Goal: Task Accomplishment & Management: Use online tool/utility

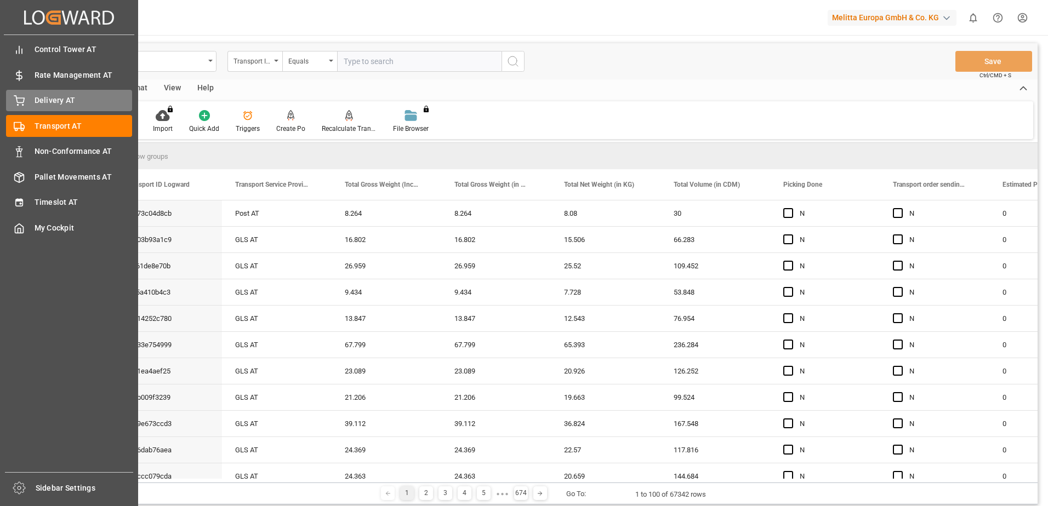
click at [13, 101] on div at bounding box center [15, 101] width 19 height 12
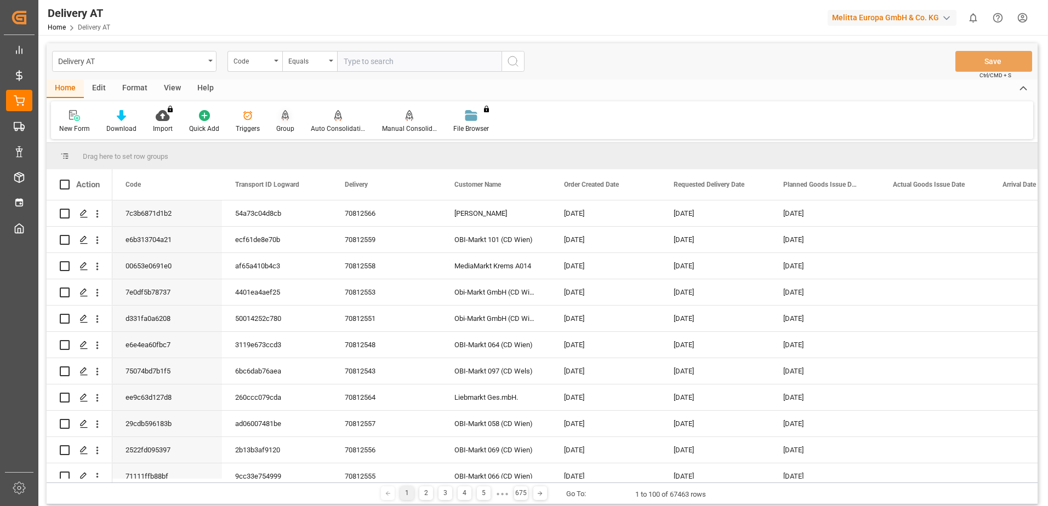
click at [278, 121] on div at bounding box center [285, 116] width 18 height 12
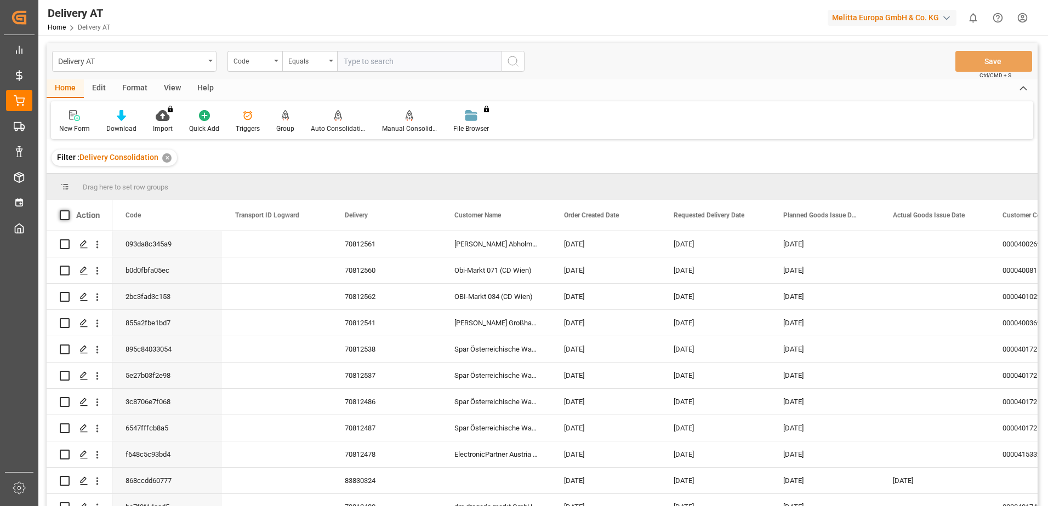
click at [65, 214] on span at bounding box center [65, 215] width 10 height 10
click at [68, 210] on input "checkbox" at bounding box center [68, 210] width 0 height 0
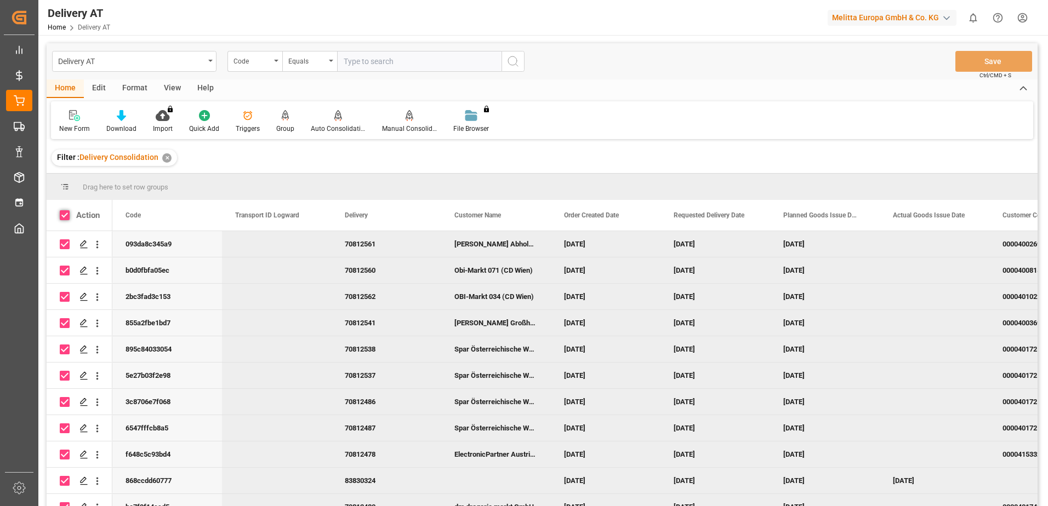
checkbox input "true"
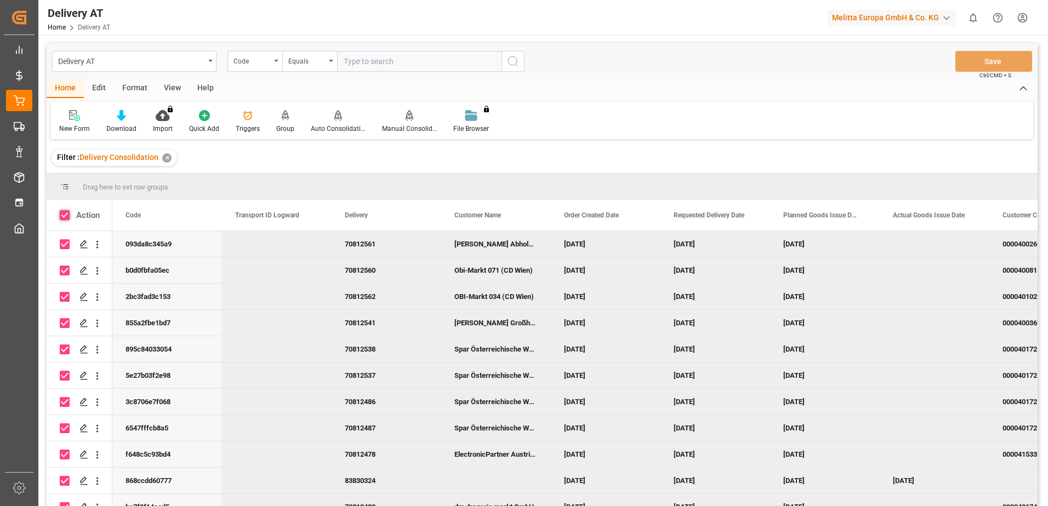
checkbox input "true"
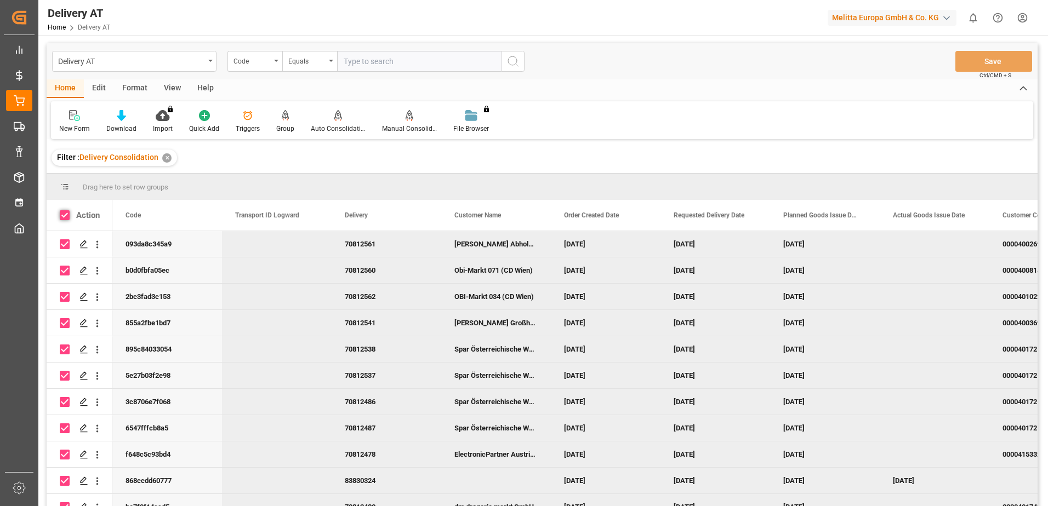
checkbox input "true"
click at [336, 128] on div "Auto Consolidation" at bounding box center [338, 129] width 55 height 10
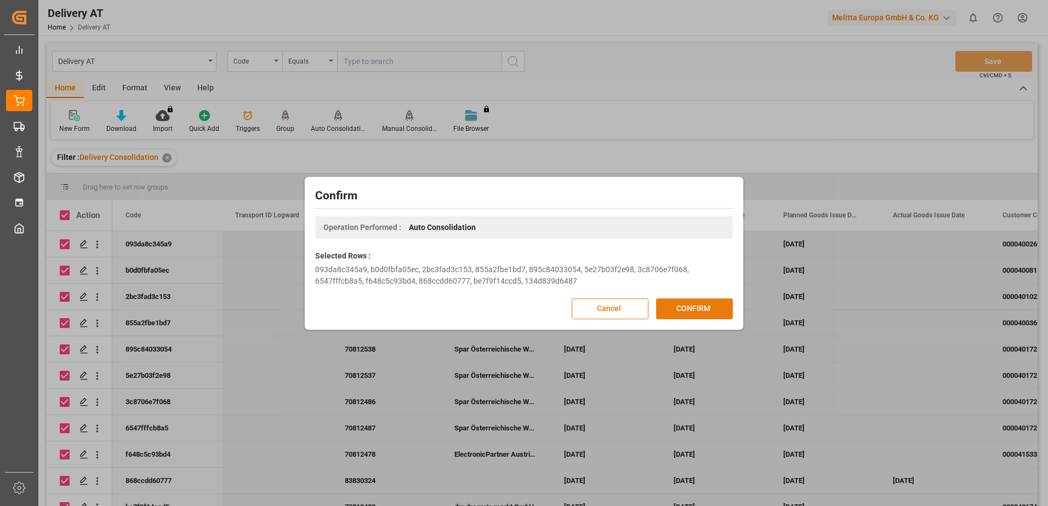
click at [699, 306] on button "CONFIRM" at bounding box center [694, 309] width 77 height 21
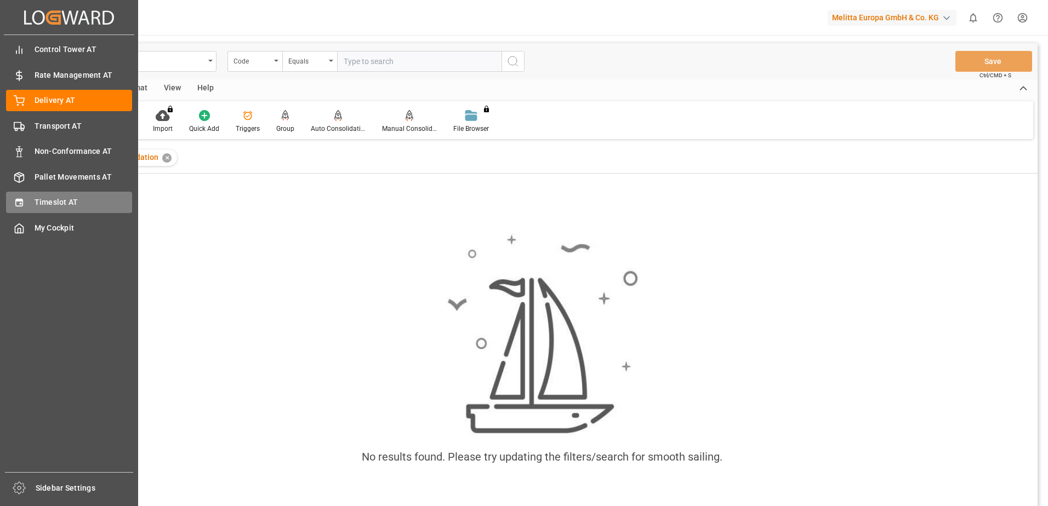
click at [19, 203] on icon at bounding box center [19, 202] width 11 height 11
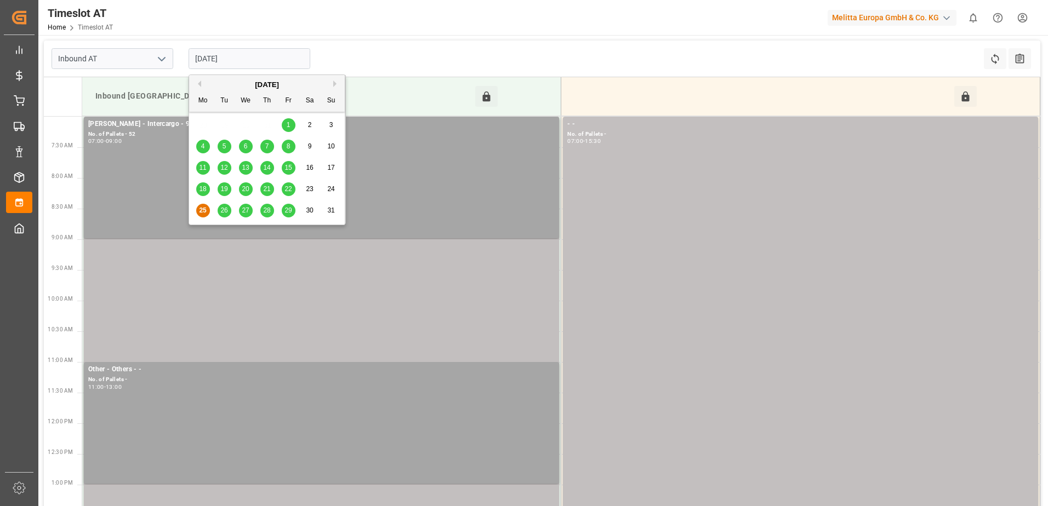
click at [231, 59] on input "[DATE]" at bounding box center [250, 58] width 122 height 21
click at [228, 209] on div "26" at bounding box center [225, 210] width 14 height 13
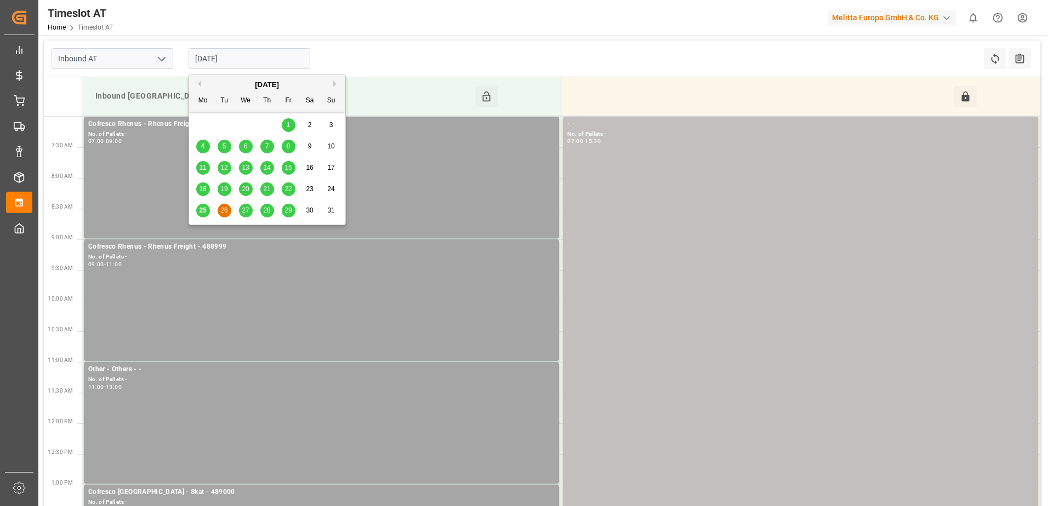
click at [220, 62] on input "[DATE]" at bounding box center [250, 58] width 122 height 21
click at [249, 209] on span "27" at bounding box center [245, 211] width 7 height 8
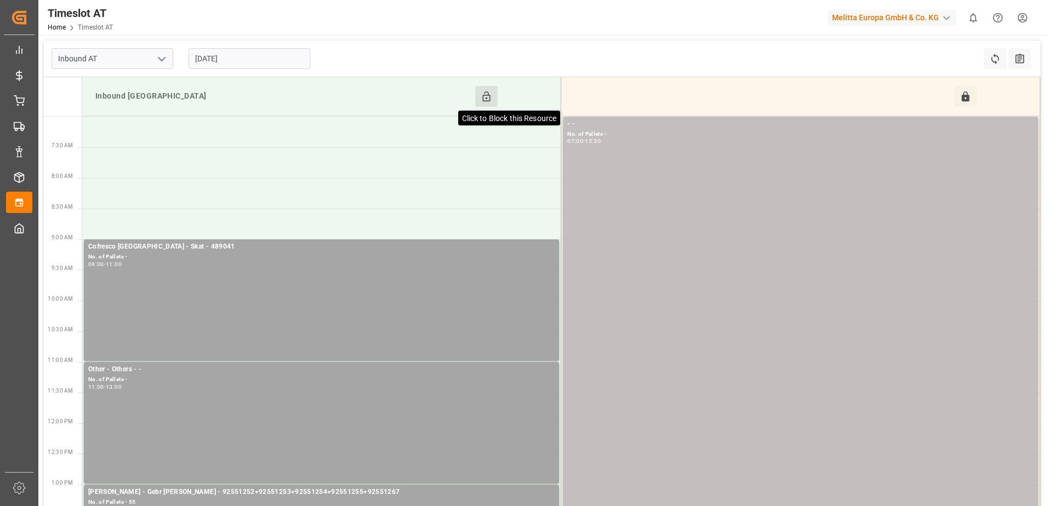
click at [487, 94] on icon at bounding box center [487, 97] width 12 height 12
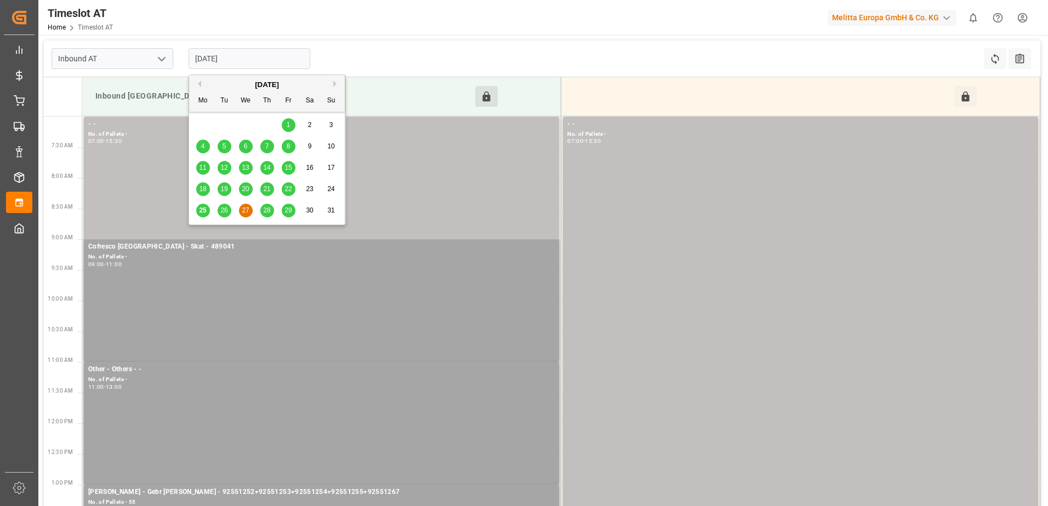
click at [230, 60] on input "[DATE]" at bounding box center [250, 58] width 122 height 21
click at [203, 210] on span "25" at bounding box center [202, 211] width 7 height 8
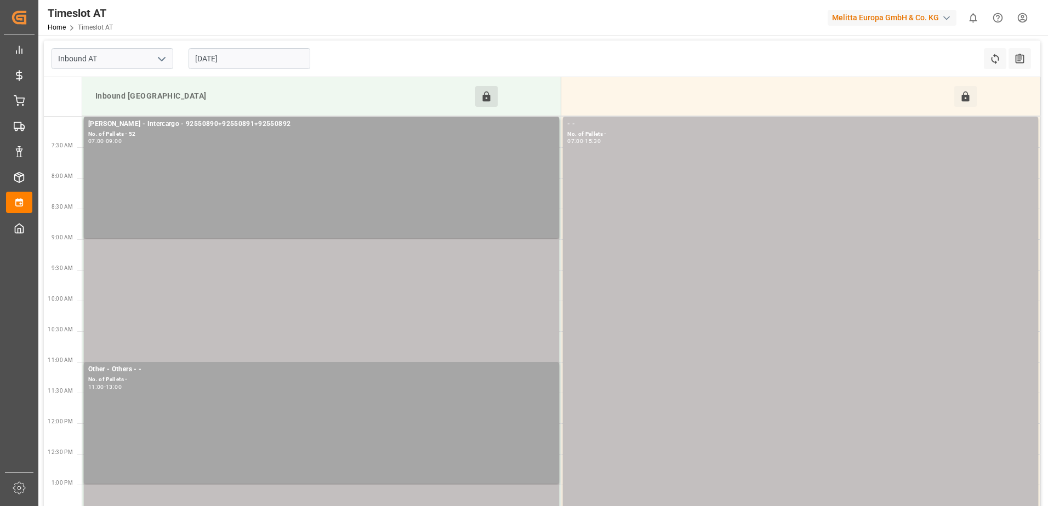
click at [271, 58] on input "[DATE]" at bounding box center [250, 58] width 122 height 21
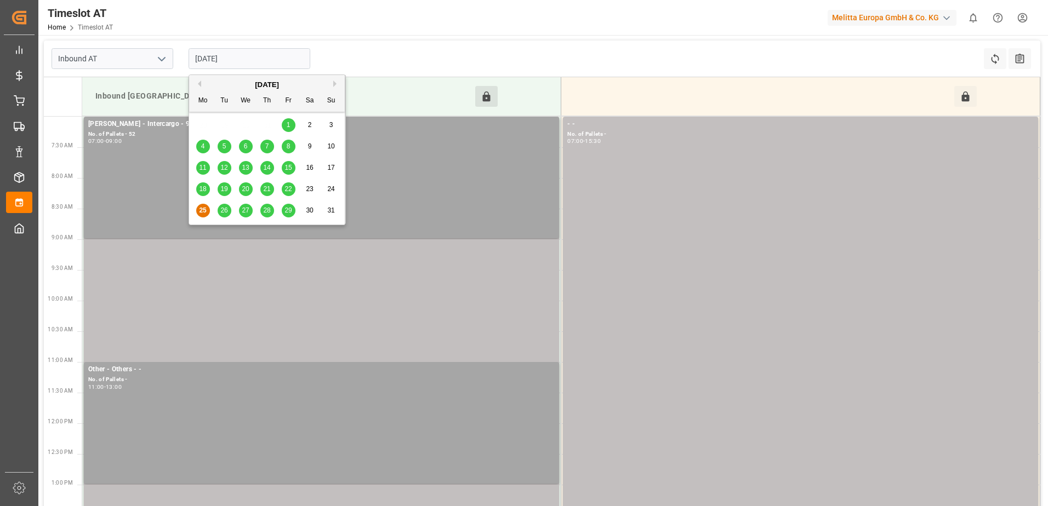
click at [220, 214] on span "26" at bounding box center [223, 211] width 7 height 8
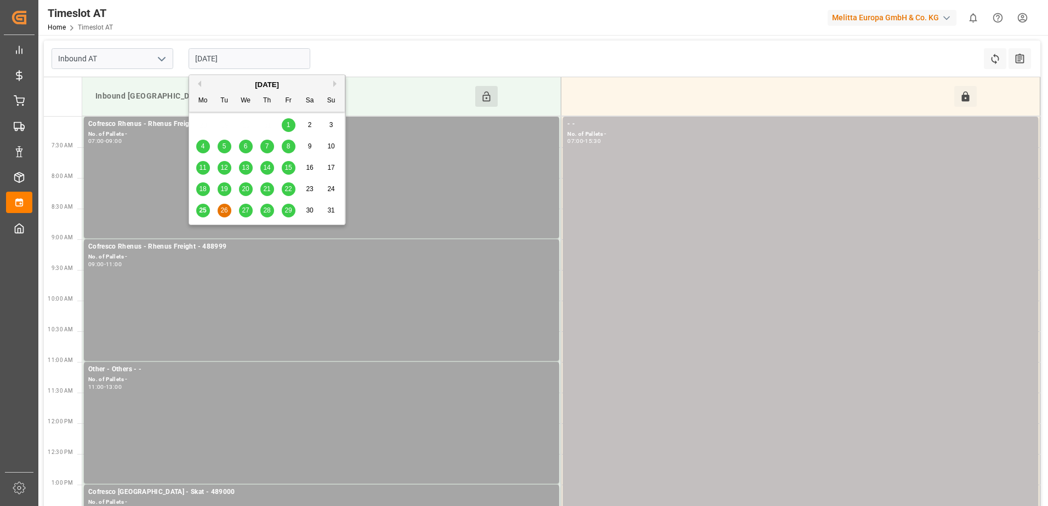
click at [259, 62] on input "[DATE]" at bounding box center [250, 58] width 122 height 21
click at [249, 208] on div "27" at bounding box center [246, 210] width 14 height 13
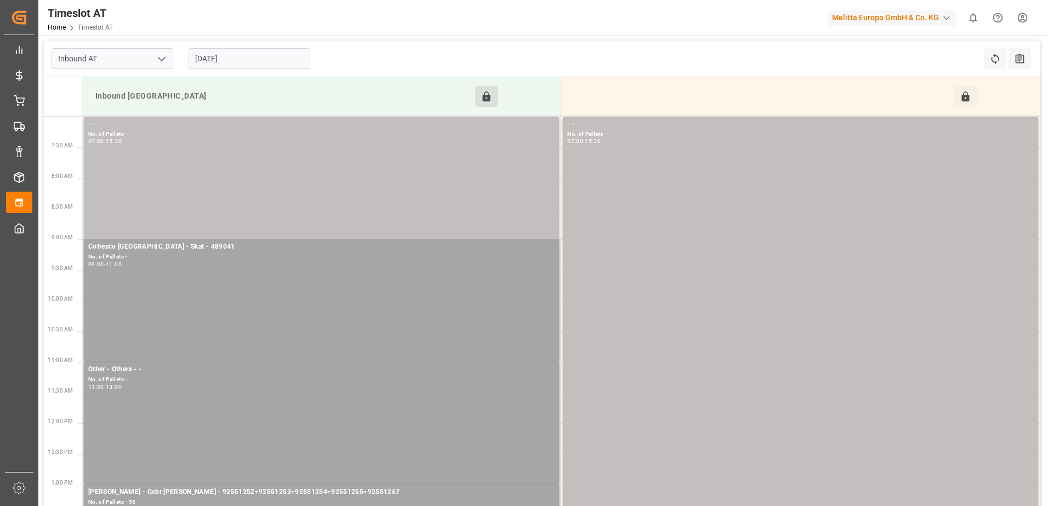
click at [249, 64] on input "[DATE]" at bounding box center [250, 58] width 122 height 21
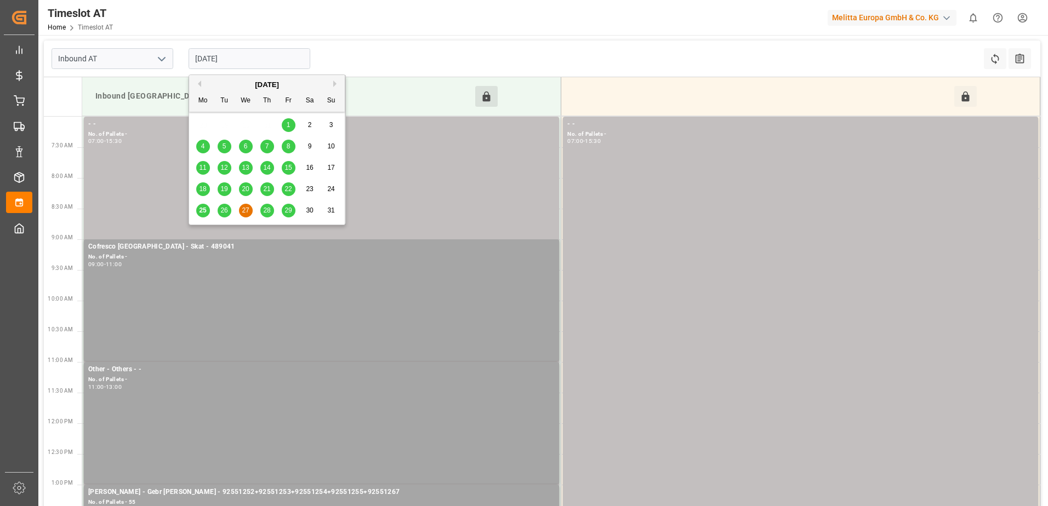
click at [265, 209] on span "28" at bounding box center [266, 211] width 7 height 8
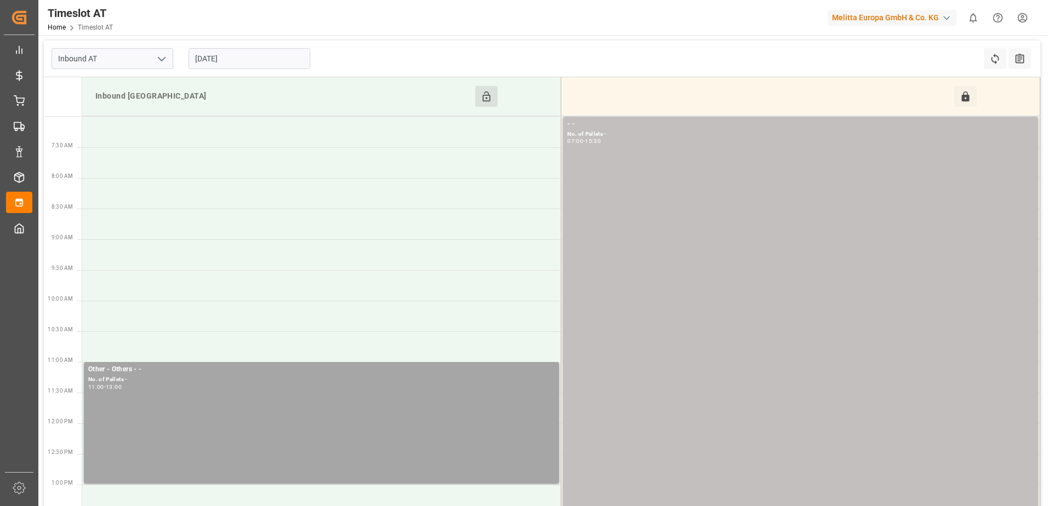
click at [253, 61] on input "[DATE]" at bounding box center [250, 58] width 122 height 21
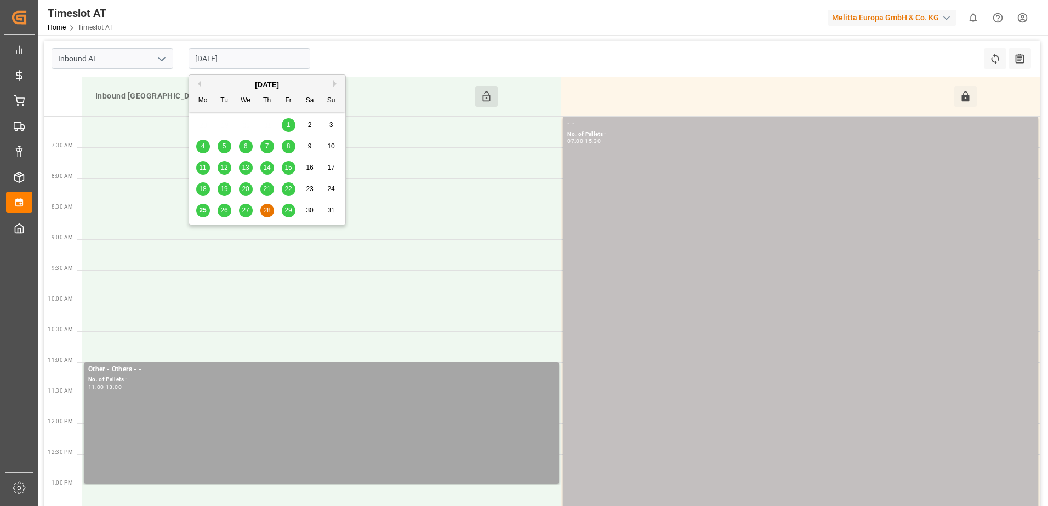
click at [205, 215] on div "25" at bounding box center [203, 210] width 14 height 13
type input "[DATE]"
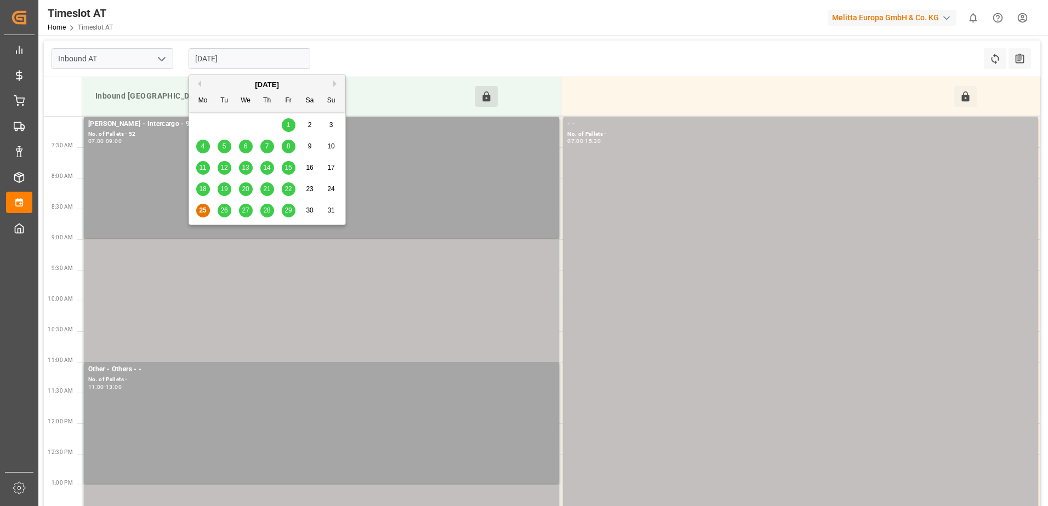
click at [220, 56] on input "[DATE]" at bounding box center [250, 58] width 122 height 21
click at [203, 215] on div "25" at bounding box center [203, 210] width 14 height 13
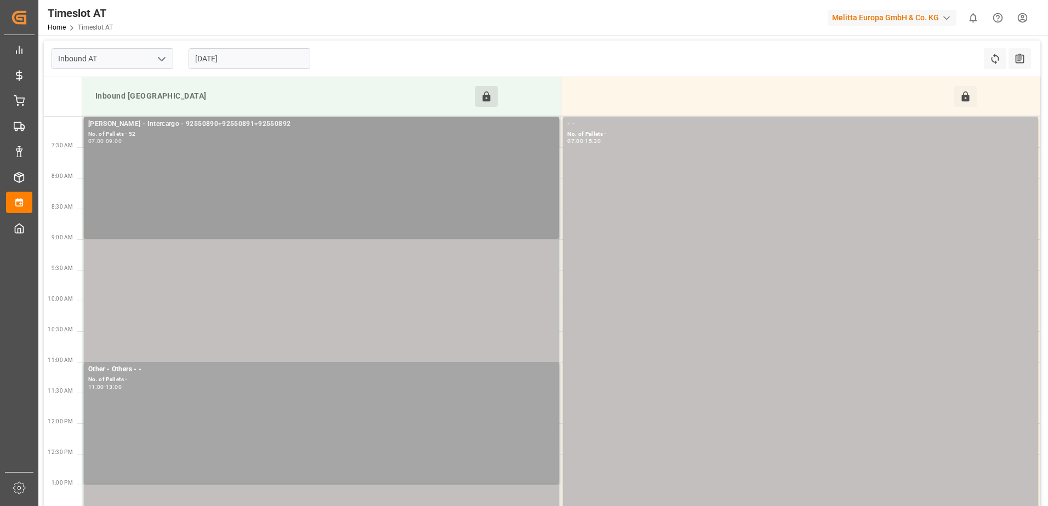
click at [338, 168] on div "Melitta Rhenus - Intercargo - 92550890+92550891+92550892 No. of Pallets - 52 07…" at bounding box center [321, 177] width 466 height 117
click at [482, 100] on icon at bounding box center [487, 97] width 12 height 12
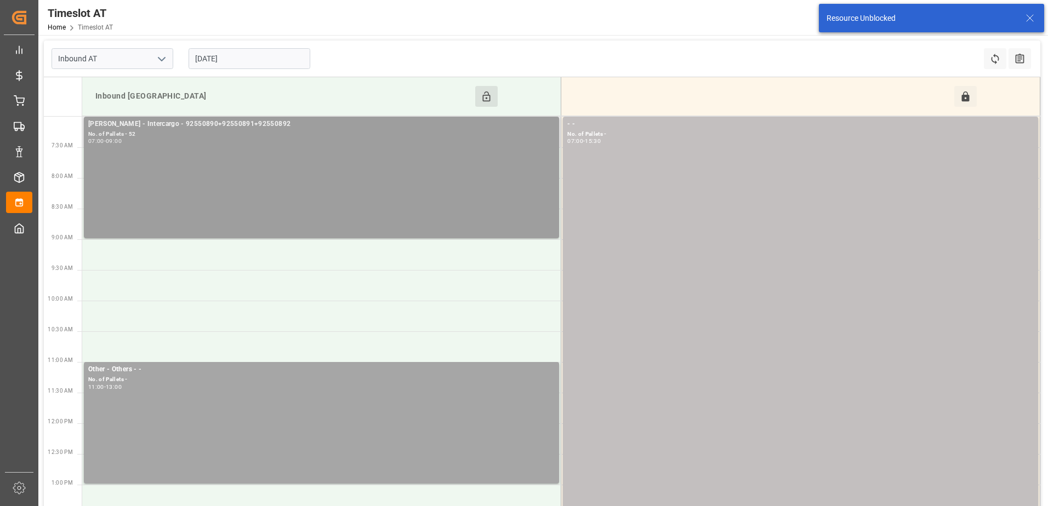
click at [417, 148] on div "Melitta Rhenus - Intercargo - 92550890+92550891+92550892 No. of Pallets - 52 07…" at bounding box center [321, 177] width 466 height 117
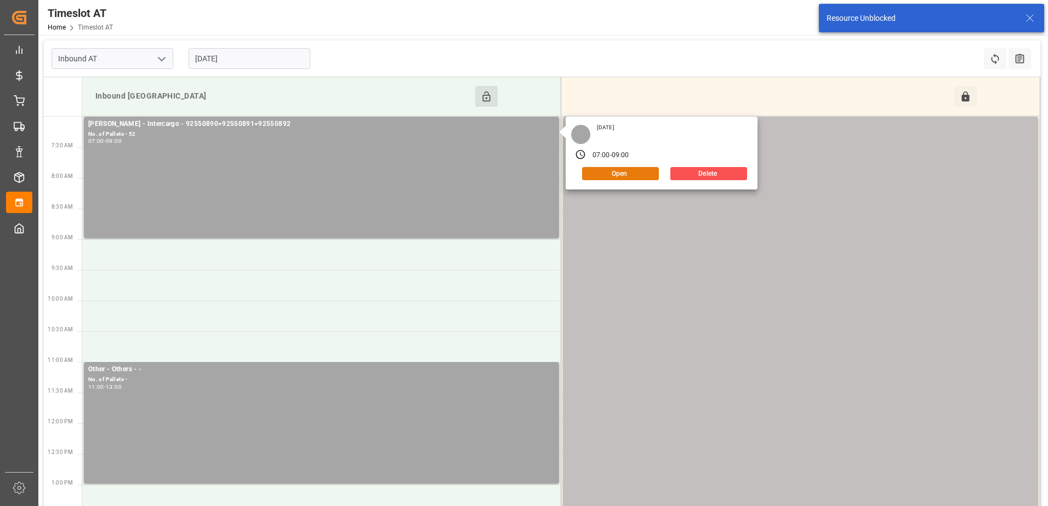
click at [630, 174] on button "Open" at bounding box center [620, 173] width 77 height 13
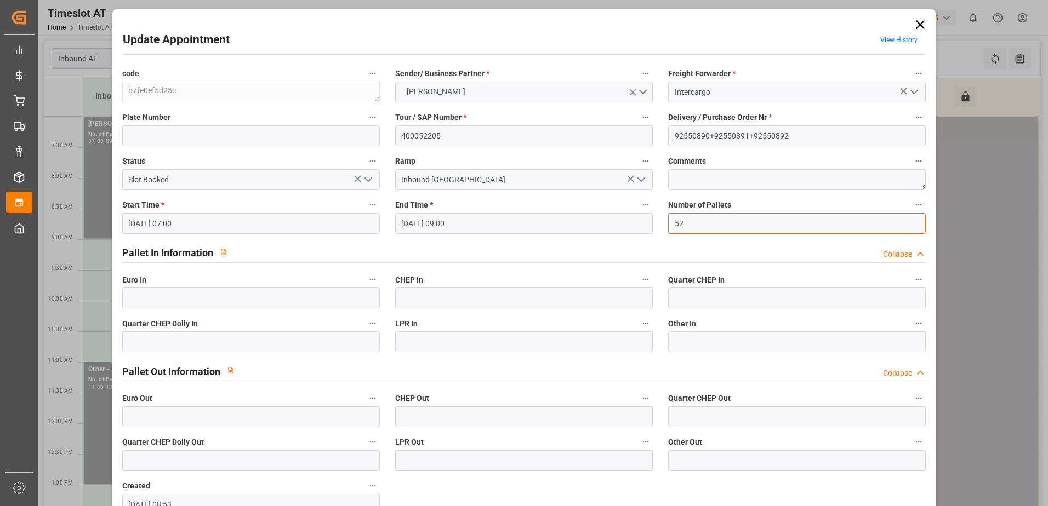
click at [688, 225] on input "52" at bounding box center [797, 223] width 258 height 21
type input "5"
type input "47"
click at [163, 295] on input "text" at bounding box center [251, 298] width 258 height 21
type input "47"
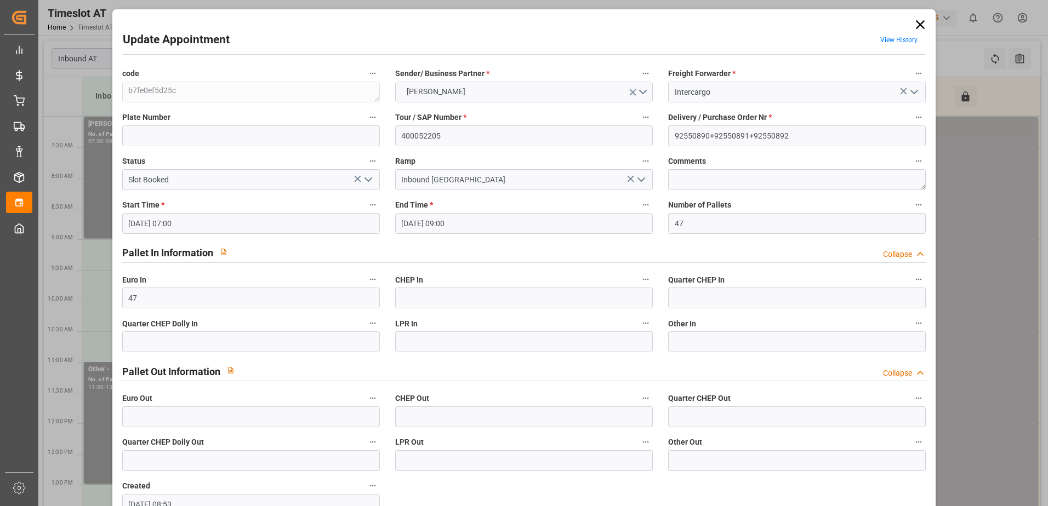
click at [370, 182] on icon "open menu" at bounding box center [368, 179] width 13 height 13
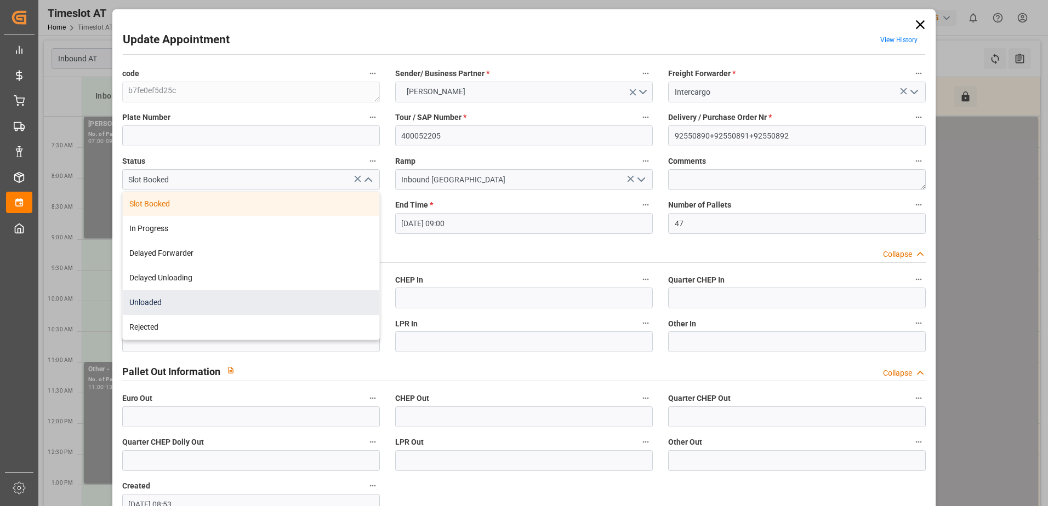
click at [284, 297] on div "Unloaded" at bounding box center [251, 302] width 256 height 25
type input "Unloaded"
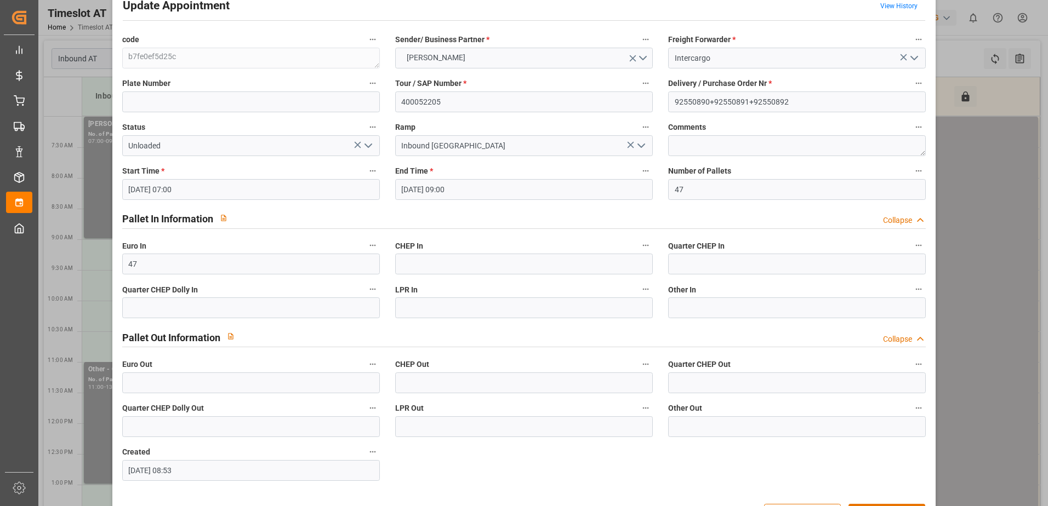
scroll to position [72, 0]
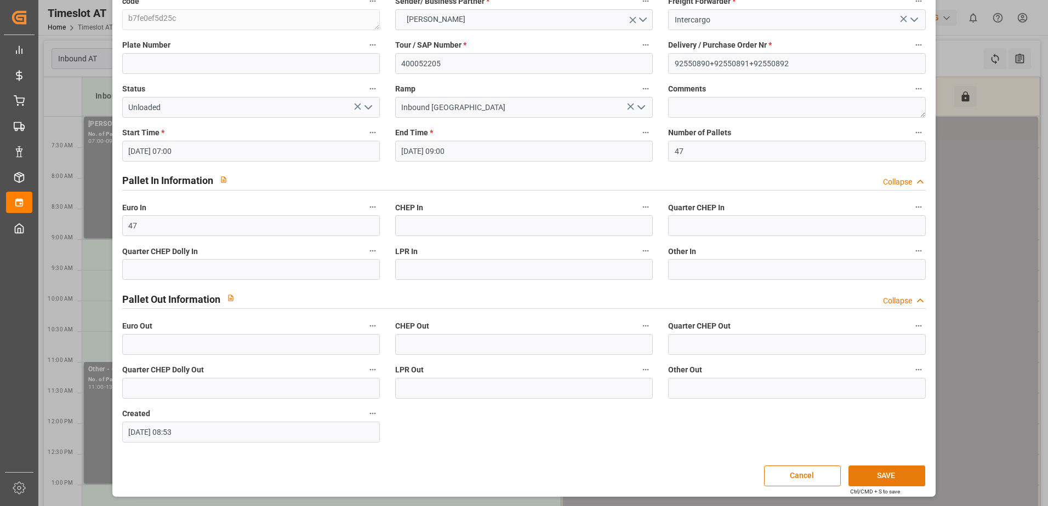
click at [882, 478] on button "SAVE" at bounding box center [886, 476] width 77 height 21
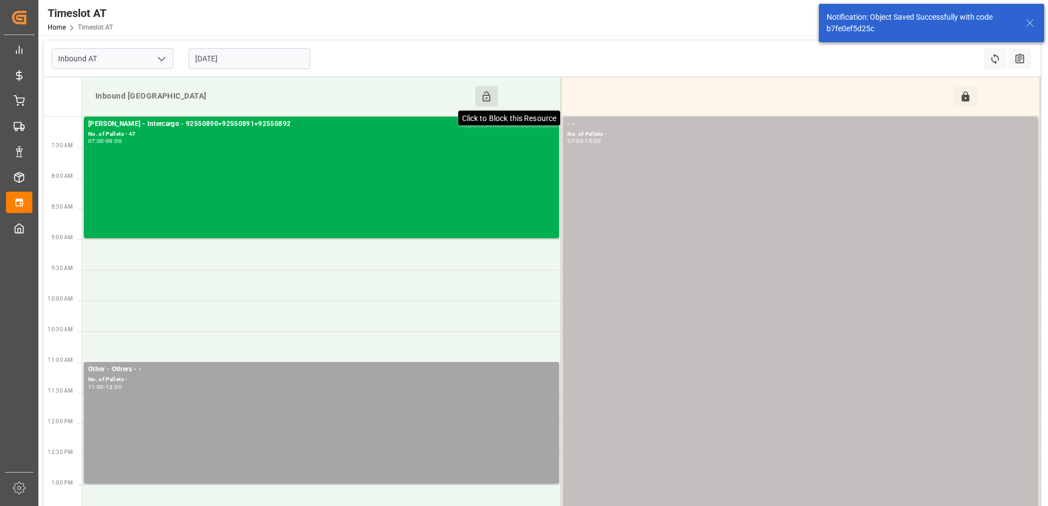
click at [488, 95] on icon at bounding box center [487, 97] width 8 height 10
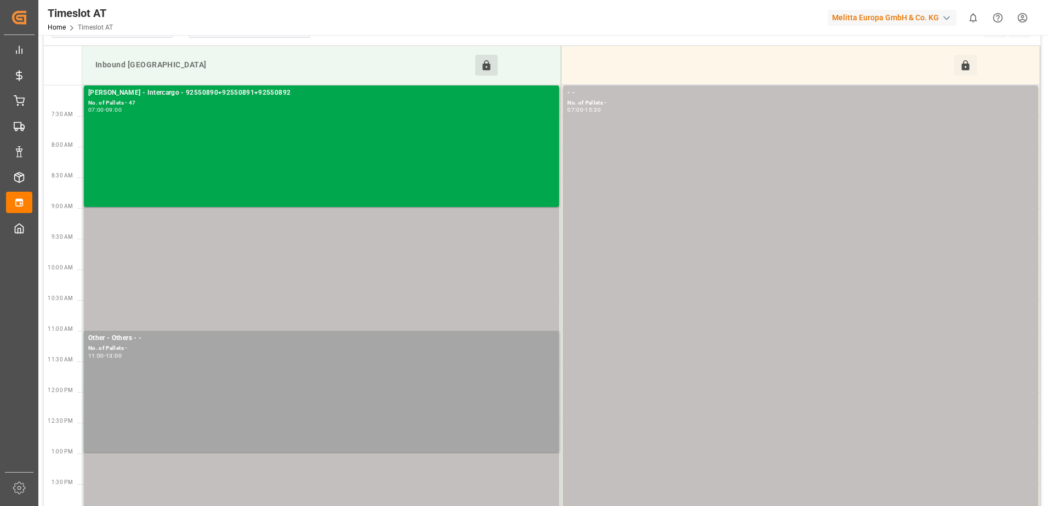
scroll to position [0, 0]
